Goal: Find specific page/section: Find specific page/section

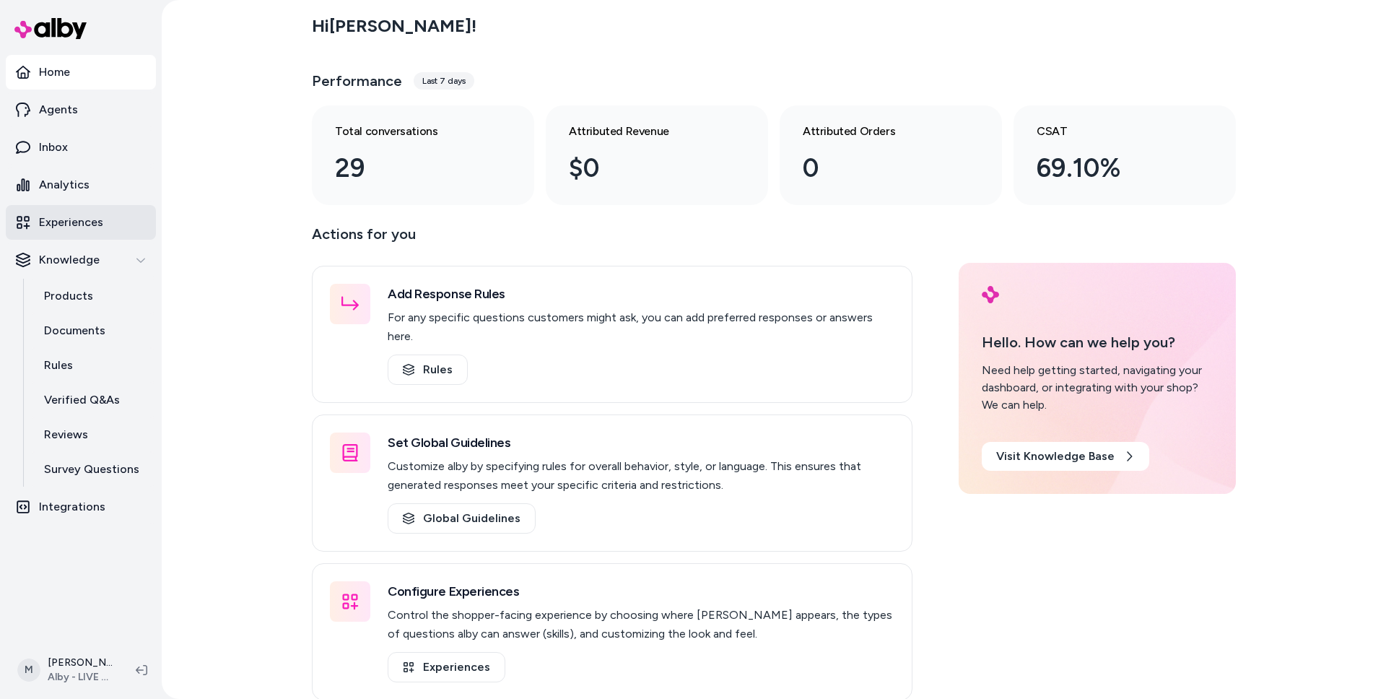
click at [61, 207] on link "Experiences" at bounding box center [81, 222] width 150 height 35
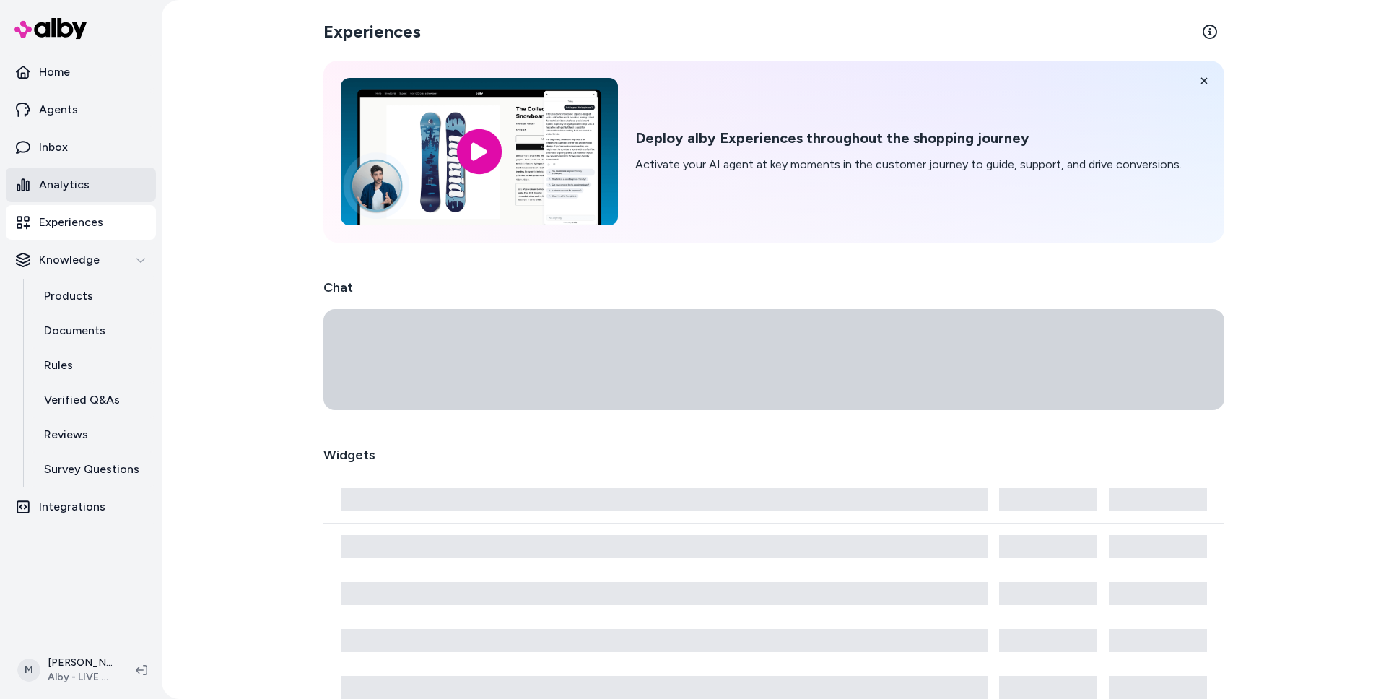
click at [60, 176] on p "Analytics" at bounding box center [64, 184] width 51 height 17
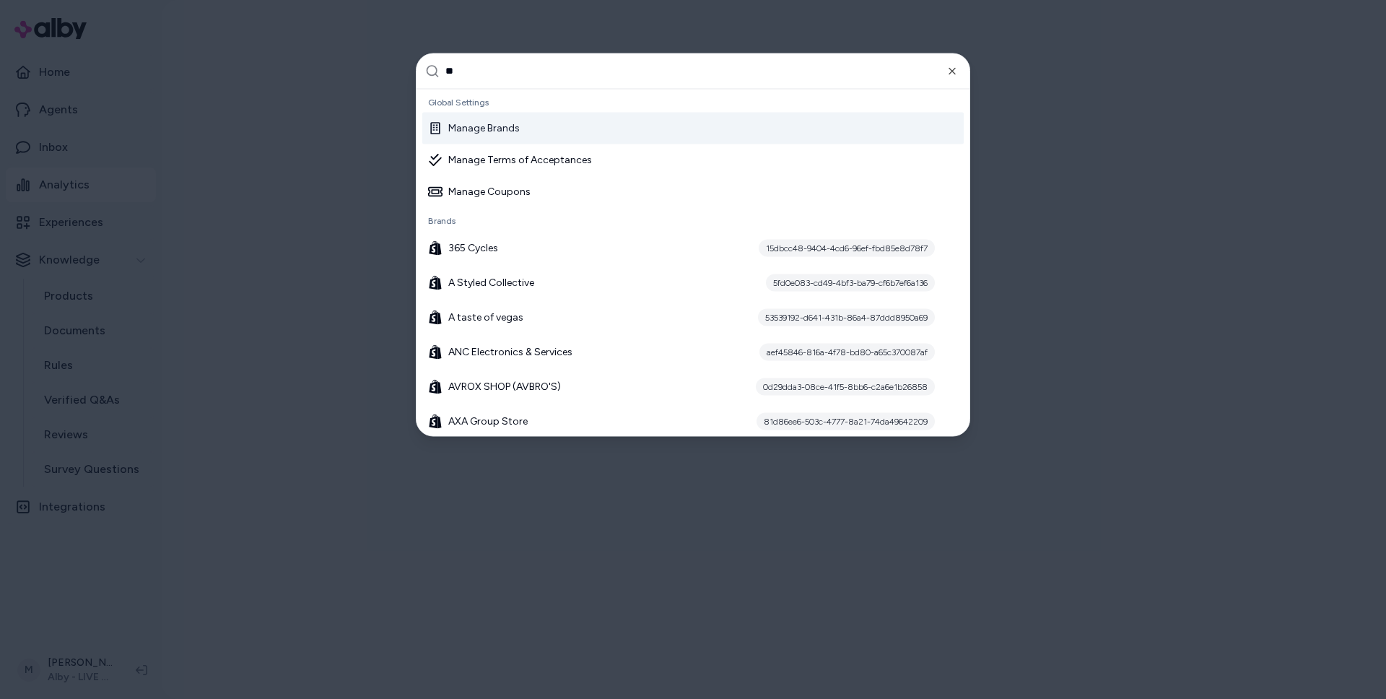
type input "***"
